Goal: Information Seeking & Learning: Learn about a topic

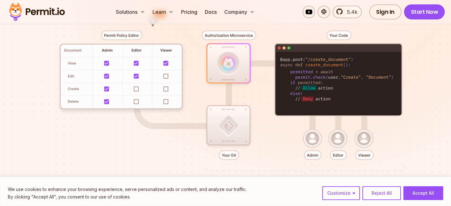
scroll to position [94, 0]
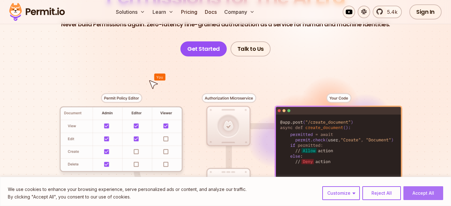
click at [426, 197] on button "Accept All" at bounding box center [424, 193] width 40 height 14
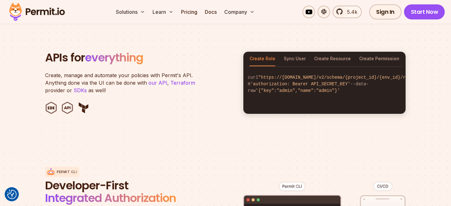
scroll to position [533, 0]
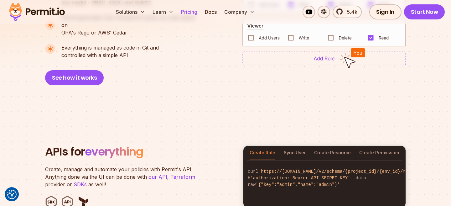
click at [193, 13] on link "Pricing" at bounding box center [189, 12] width 21 height 13
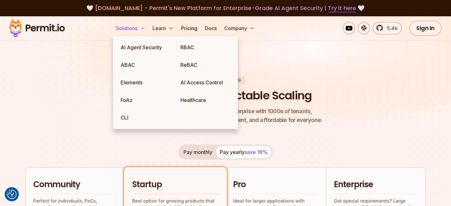
click at [120, 30] on button "Solutions" at bounding box center [130, 28] width 34 height 13
click at [153, 62] on link "ABAC" at bounding box center [146, 65] width 60 height 18
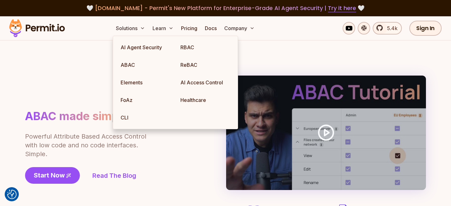
click at [155, 143] on div "ABAC made simple Powerful Attribute Based Access Control with low code and no c…" at bounding box center [103, 146] width 157 height 75
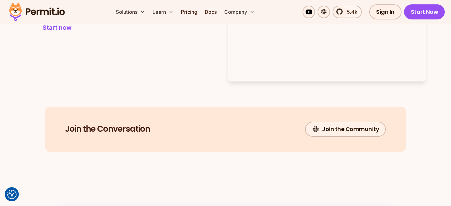
scroll to position [606, 0]
